Goal: Task Accomplishment & Management: Manage account settings

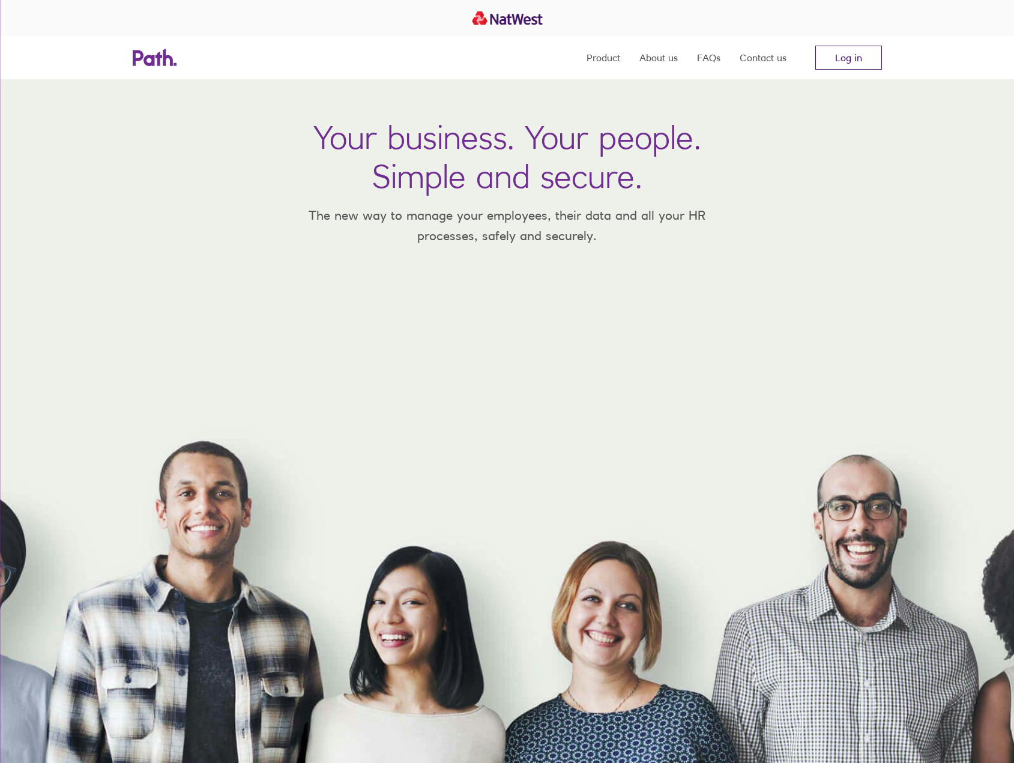
click at [829, 55] on link "Log in" at bounding box center [848, 58] width 67 height 24
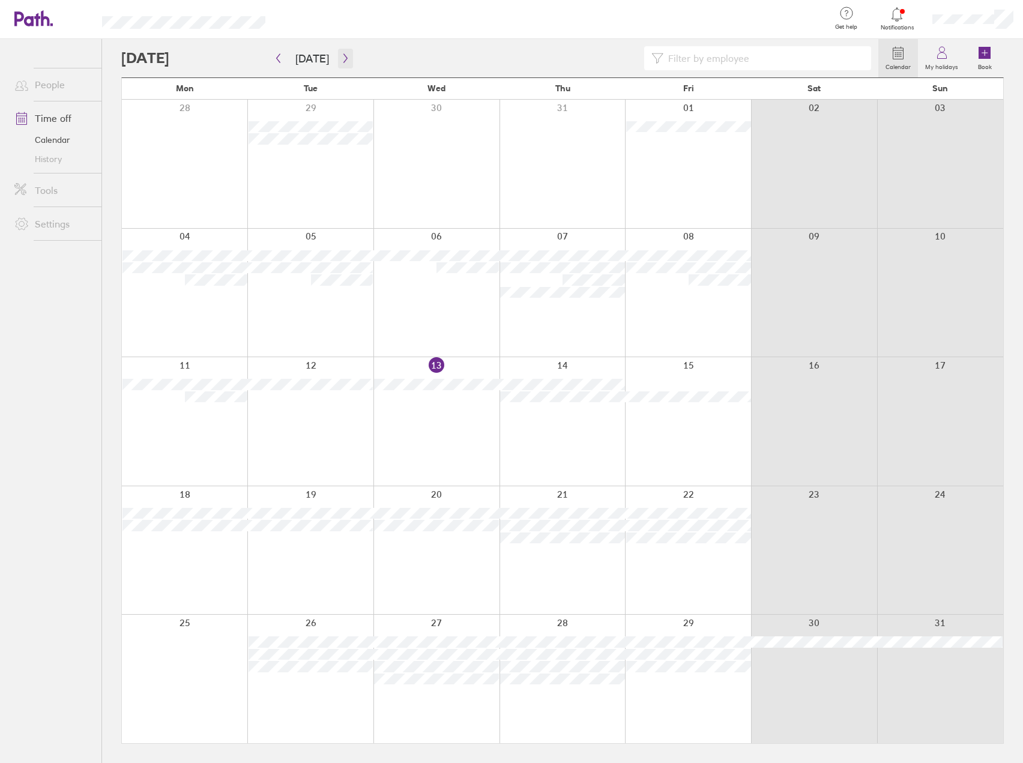
click at [341, 62] on icon "button" at bounding box center [345, 58] width 9 height 10
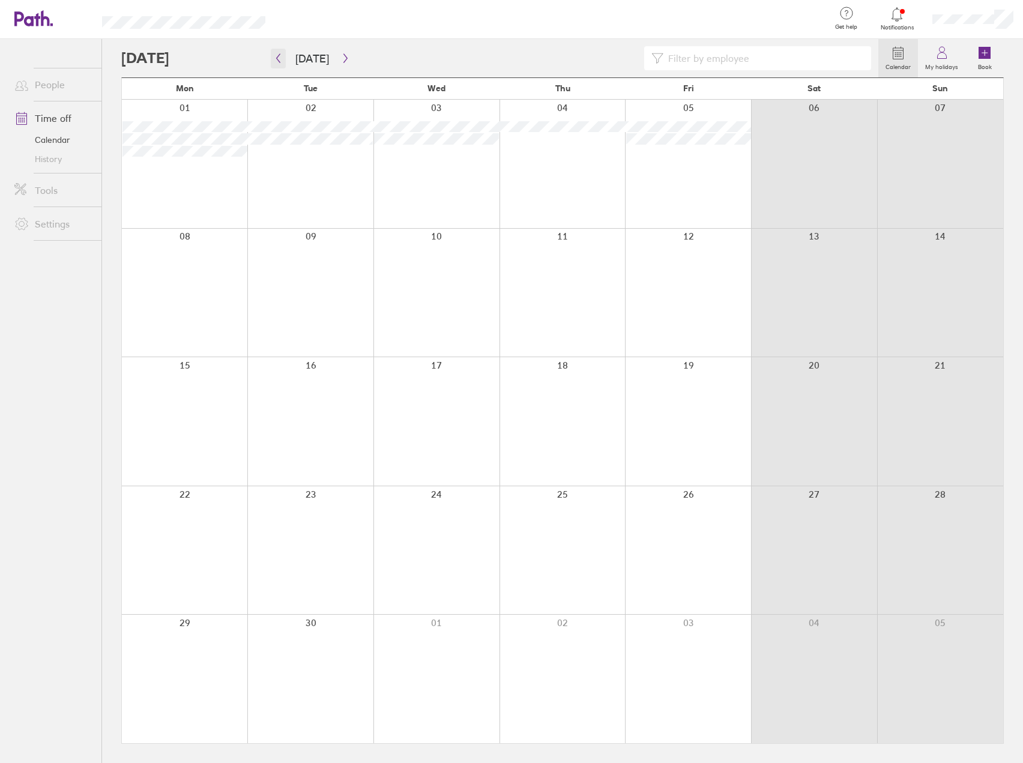
click at [277, 58] on icon "button" at bounding box center [278, 58] width 9 height 10
click at [281, 55] on icon "button" at bounding box center [278, 58] width 9 height 10
click at [349, 61] on div at bounding box center [499, 58] width 757 height 24
click at [342, 61] on icon "button" at bounding box center [345, 58] width 9 height 10
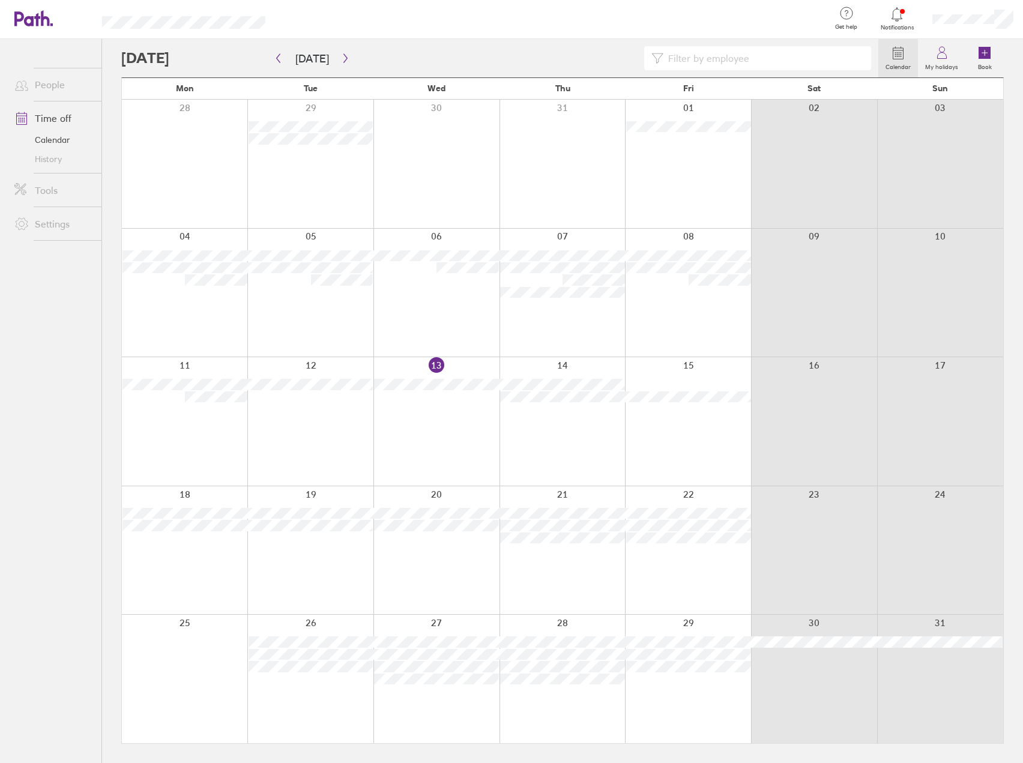
click at [154, 562] on div at bounding box center [184, 550] width 125 height 128
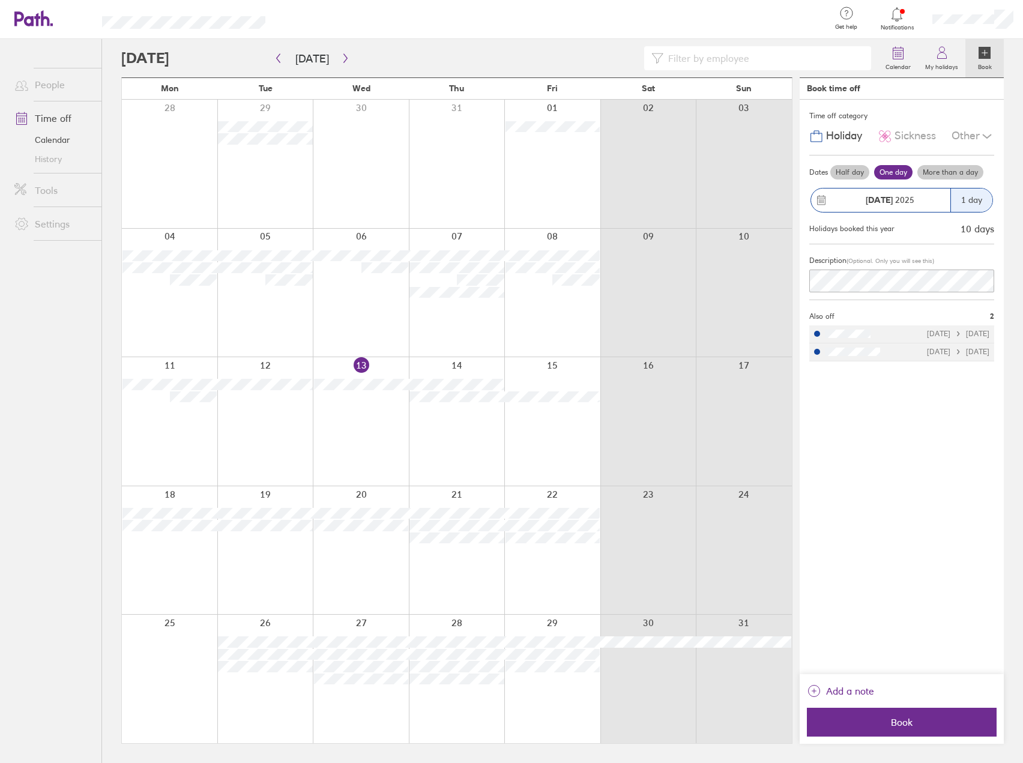
click at [155, 562] on div at bounding box center [169, 550] width 95 height 128
click at [936, 61] on label "My holidays" at bounding box center [941, 65] width 47 height 11
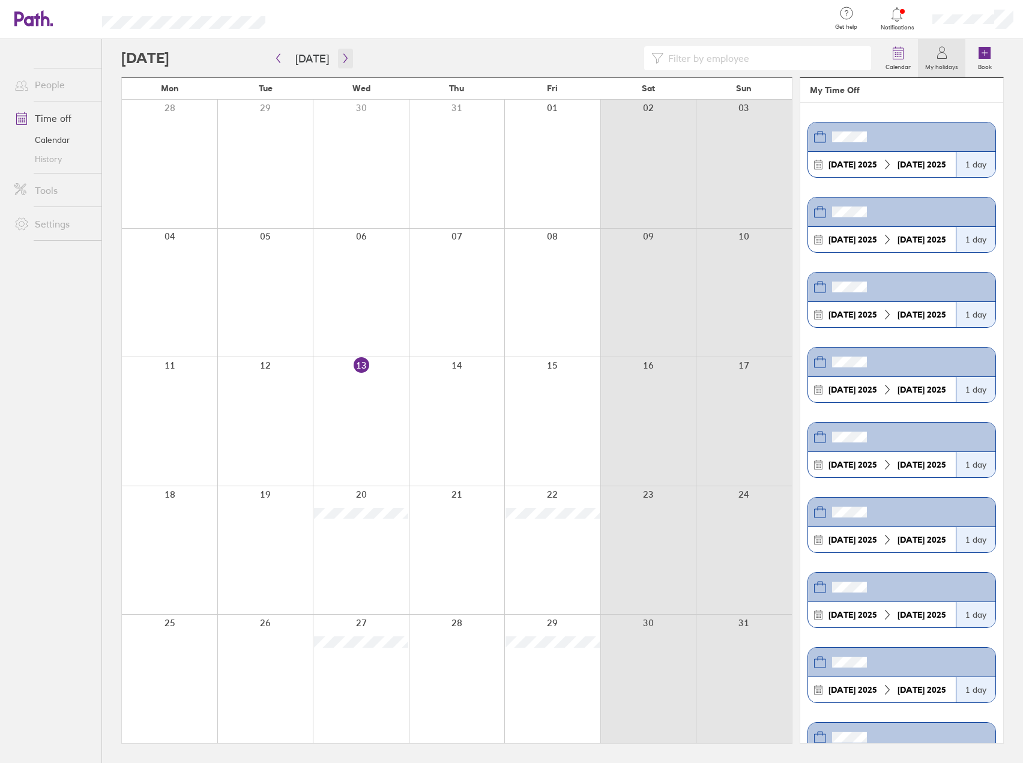
click at [341, 60] on icon "button" at bounding box center [345, 58] width 9 height 10
click at [341, 59] on icon "button" at bounding box center [345, 58] width 9 height 10
click at [341, 56] on icon "button" at bounding box center [345, 58] width 9 height 10
click at [345, 57] on icon "button" at bounding box center [345, 58] width 9 height 10
